Goal: Navigation & Orientation: Find specific page/section

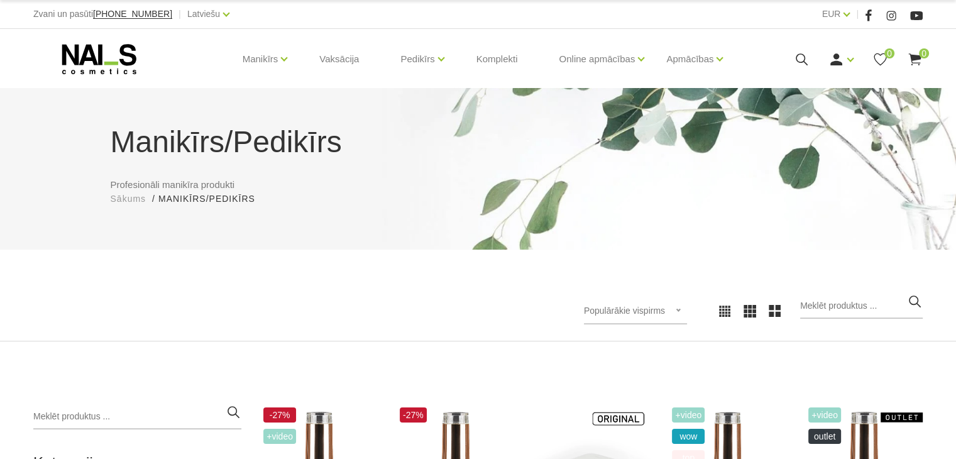
click at [219, 204] on li "Manikīrs/[PERSON_NAME]/Pedikīrs" at bounding box center [212, 198] width 109 height 13
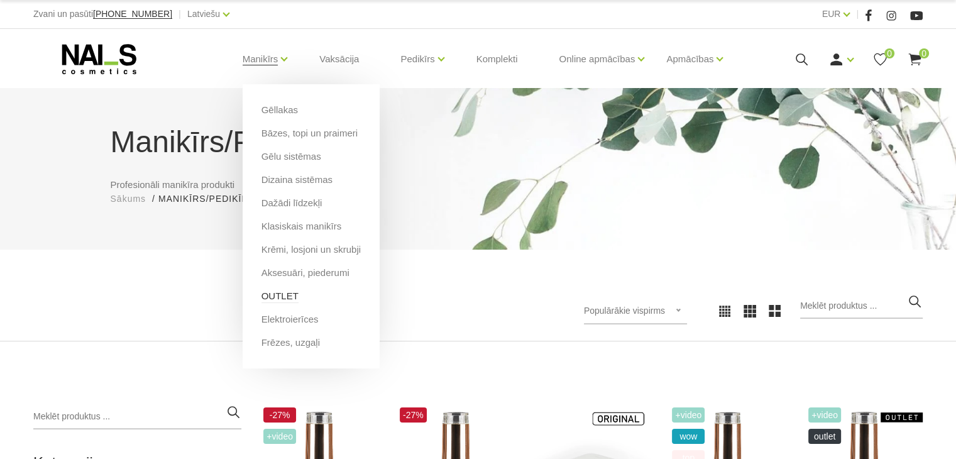
click at [272, 297] on link "OUTLET" at bounding box center [279, 296] width 37 height 14
click at [307, 319] on link "Elektroierīces" at bounding box center [289, 319] width 57 height 14
